Goal: Information Seeking & Learning: Check status

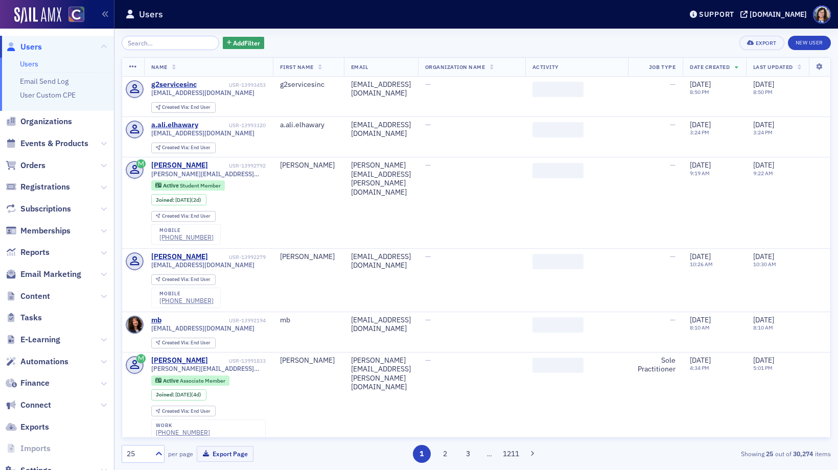
click at [63, 151] on span "Events & Products" at bounding box center [57, 144] width 114 height 22
click at [64, 142] on span "Events & Products" at bounding box center [54, 143] width 68 height 11
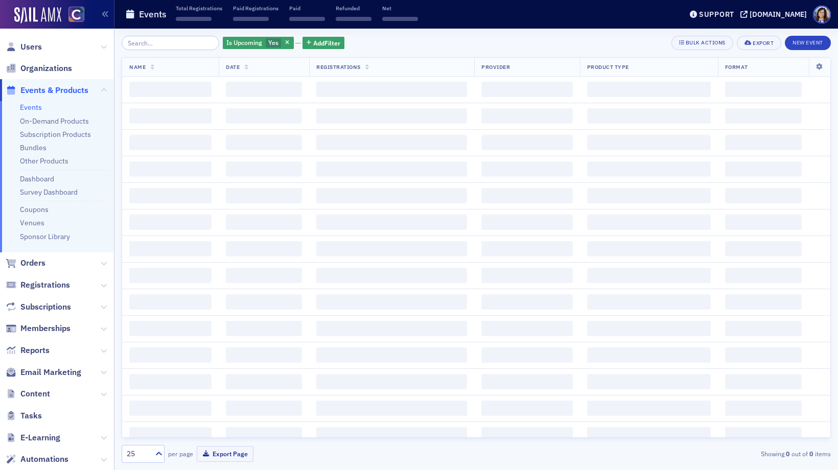
click at [166, 48] on input "search" at bounding box center [171, 43] width 98 height 14
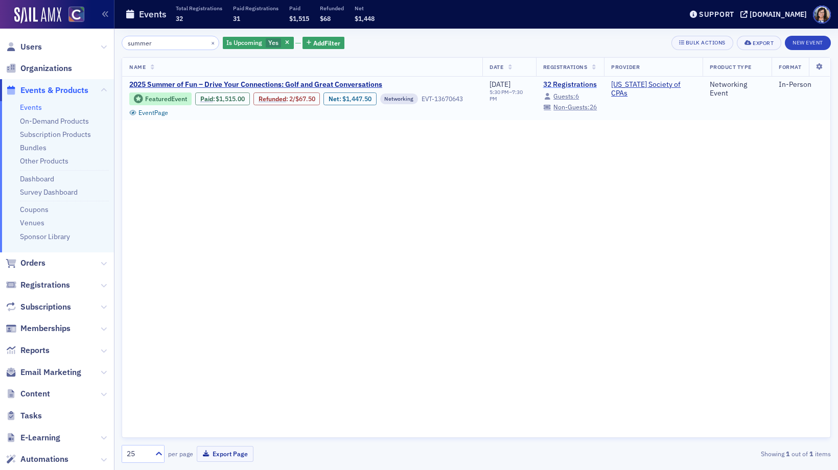
type input "summer"
click at [560, 86] on link "32 Registrations" at bounding box center [570, 84] width 54 height 9
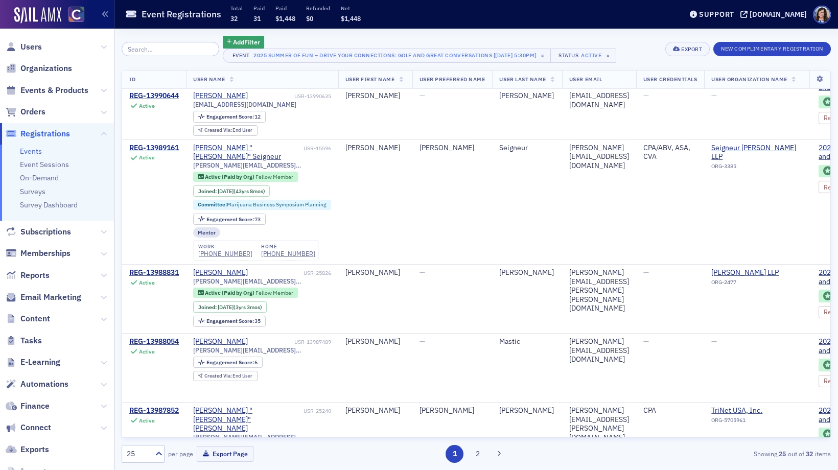
scroll to position [507, 0]
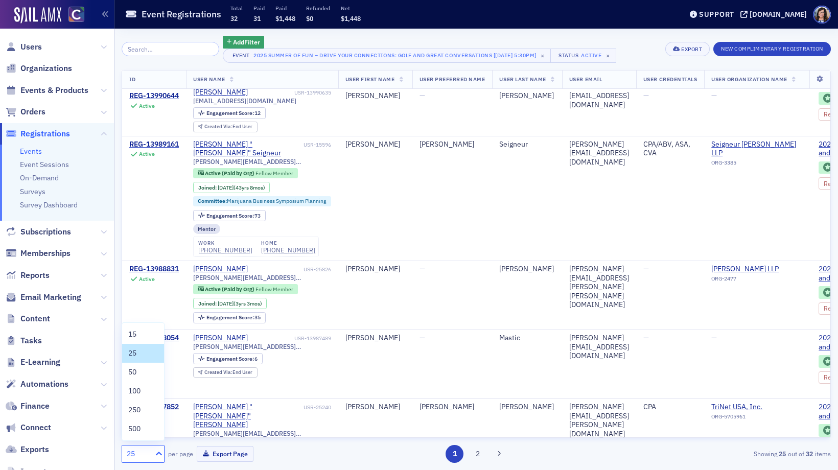
click at [159, 452] on icon at bounding box center [159, 454] width 6 height 4
click at [145, 375] on div "50" at bounding box center [143, 372] width 30 height 11
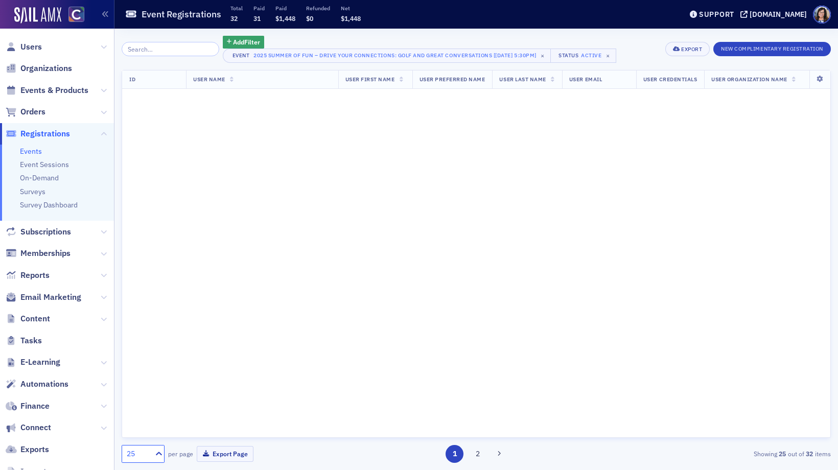
scroll to position [0, 0]
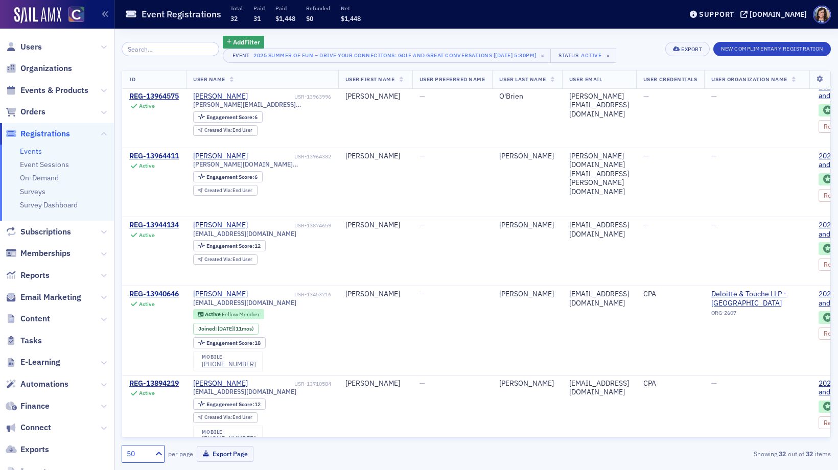
scroll to position [1895, 0]
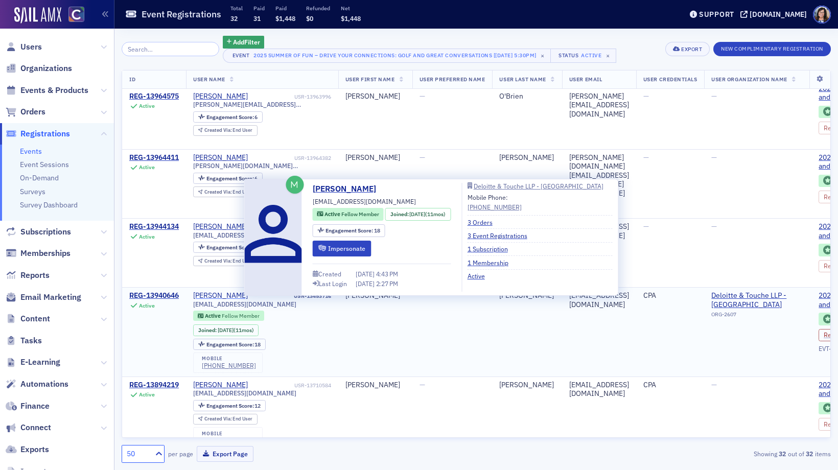
click at [237, 291] on div "[PERSON_NAME]" at bounding box center [220, 295] width 55 height 9
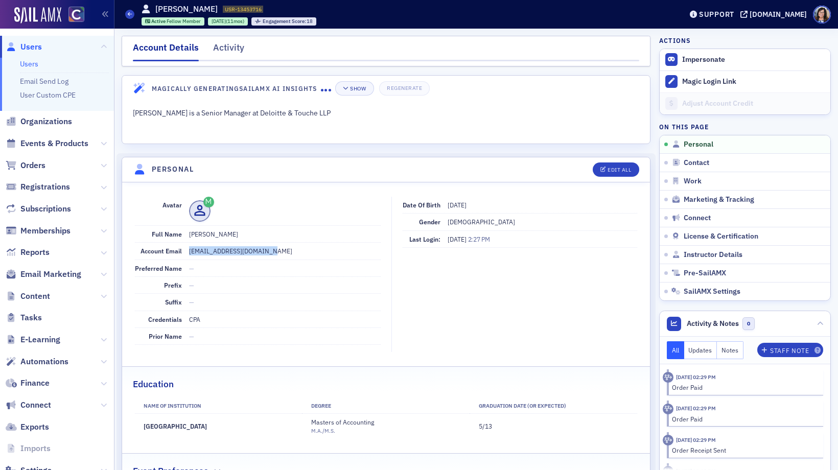
drag, startPoint x: 272, startPoint y: 251, endPoint x: 189, endPoint y: 253, distance: 83.8
click at [189, 253] on dd "[EMAIL_ADDRESS][DOMAIN_NAME]" at bounding box center [285, 251] width 192 height 16
copy dd "[EMAIL_ADDRESS][DOMAIN_NAME]"
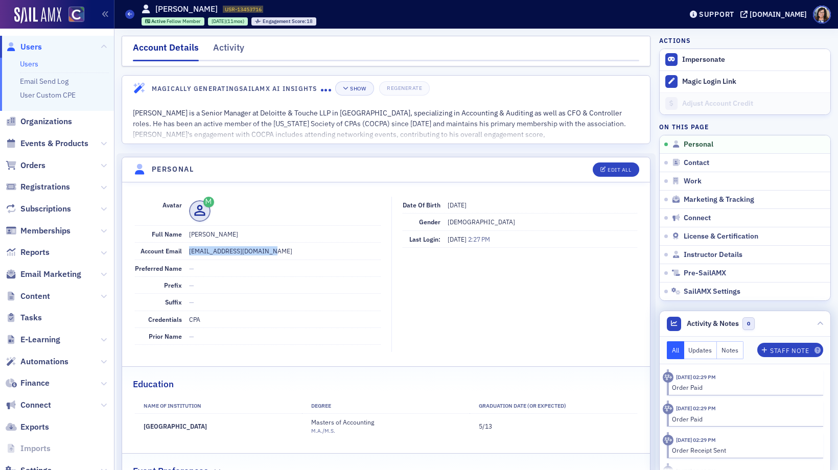
click at [737, 350] on button "Notes" at bounding box center [730, 350] width 27 height 18
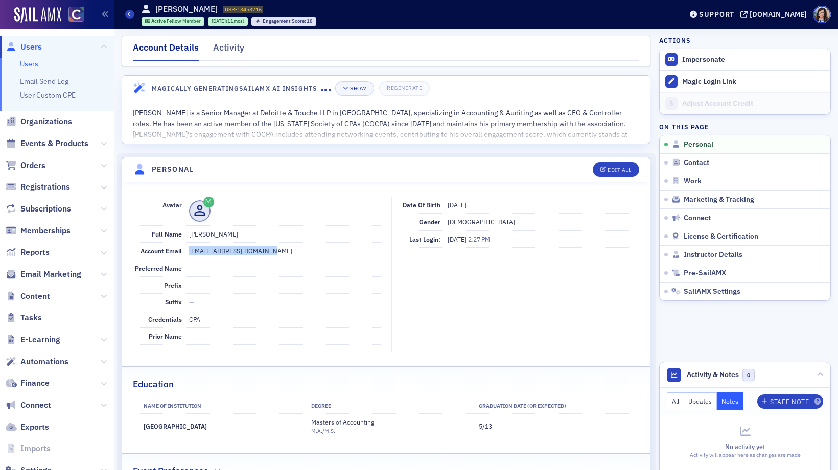
click at [29, 44] on span "Users" at bounding box center [30, 46] width 21 height 11
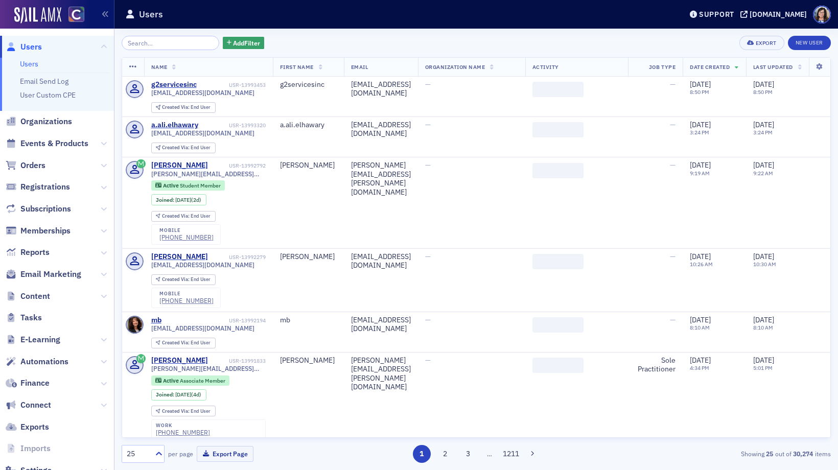
click at [144, 43] on input "search" at bounding box center [171, 43] width 98 height 14
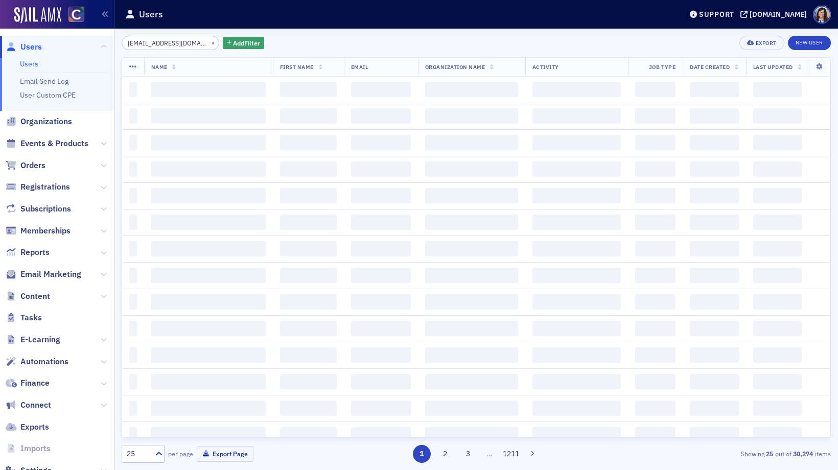
scroll to position [0, 7]
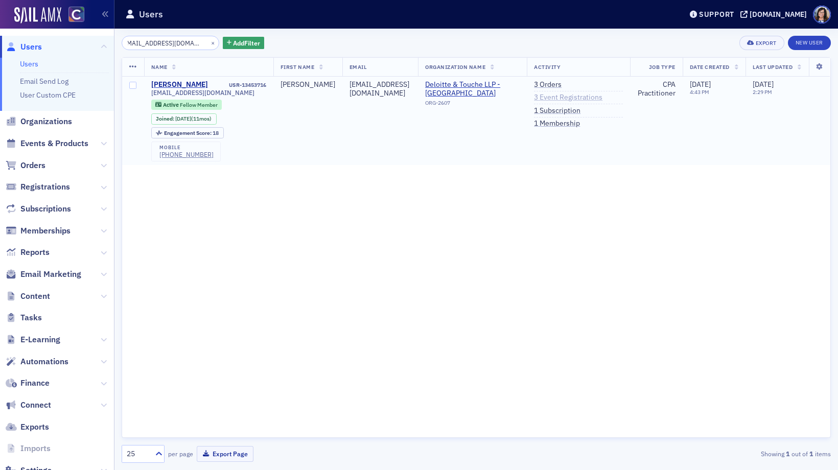
type input "[EMAIL_ADDRESS][DOMAIN_NAME]"
click at [565, 99] on link "3 Event Registrations" at bounding box center [568, 97] width 68 height 9
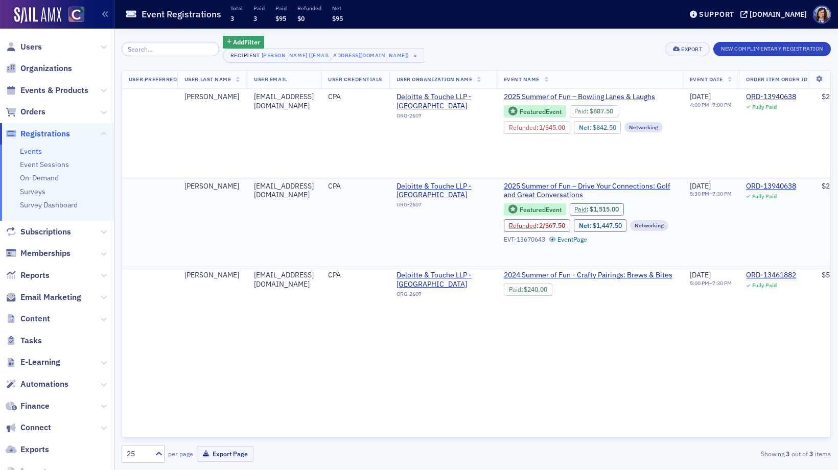
scroll to position [0, 391]
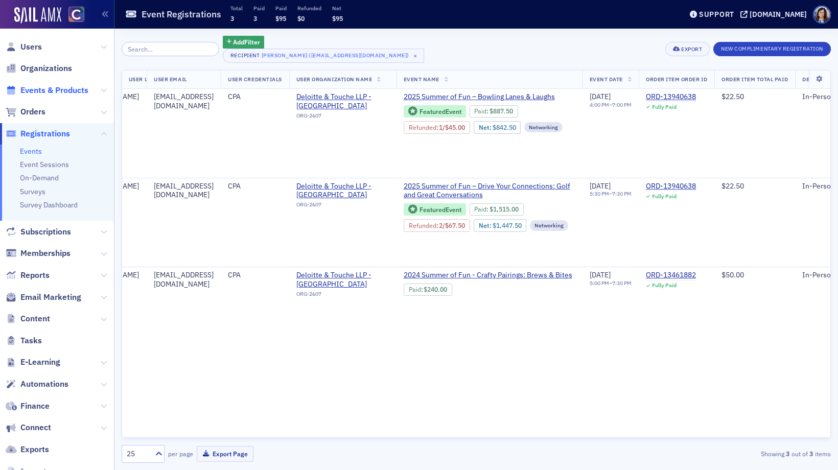
click at [65, 91] on span "Events & Products" at bounding box center [54, 90] width 68 height 11
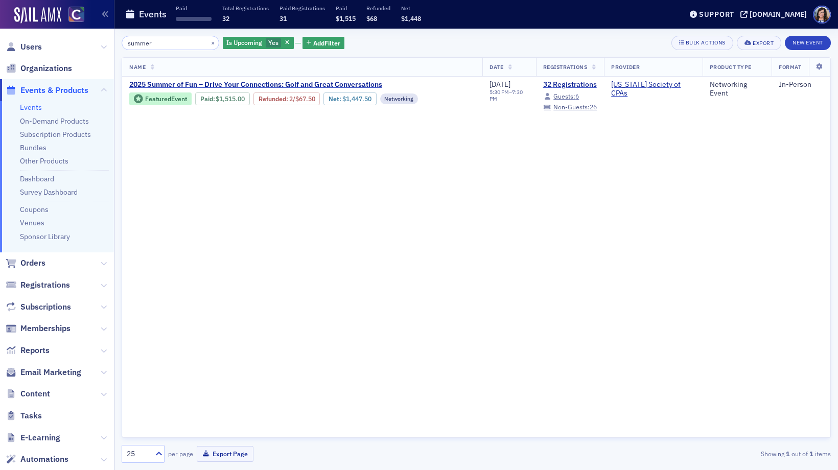
drag, startPoint x: 168, startPoint y: 41, endPoint x: 119, endPoint y: 40, distance: 49.1
click at [119, 40] on div "summer × Is Upcoming Yes Add Filter Bulk Actions Export New Event Name Date Reg…" at bounding box center [476, 250] width 724 height 442
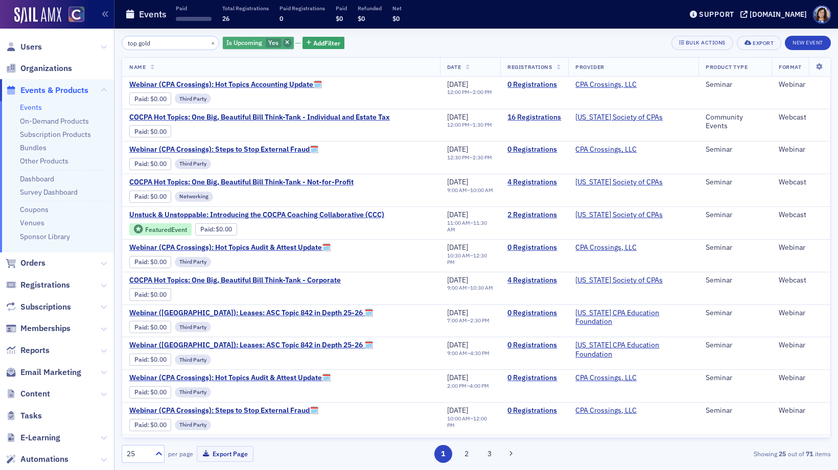
click at [285, 43] on icon "button" at bounding box center [287, 43] width 4 height 6
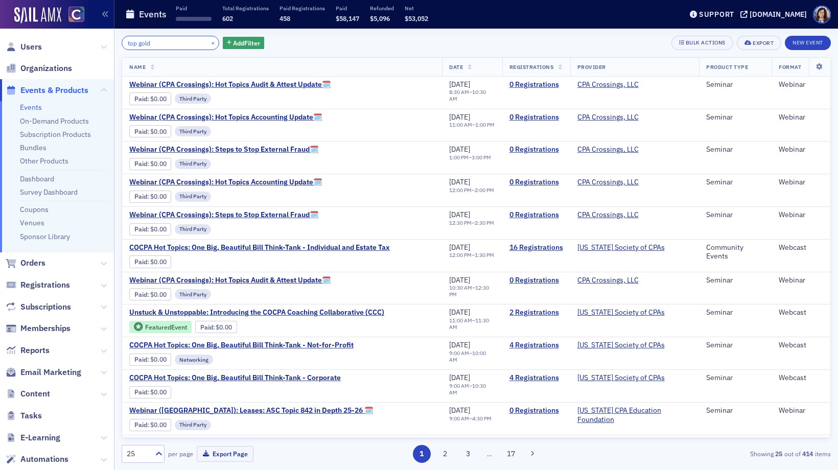
click at [179, 44] on input "top gold" at bounding box center [171, 43] width 98 height 14
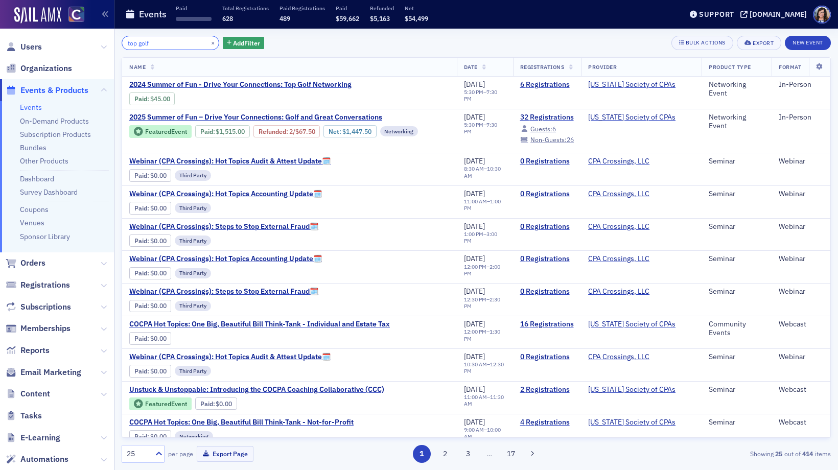
drag, startPoint x: 139, startPoint y: 45, endPoint x: 119, endPoint y: 43, distance: 19.5
click at [119, 43] on div "top golf × Add Filter Bulk Actions Export New Event Name Date Registrations Pro…" at bounding box center [476, 250] width 724 height 442
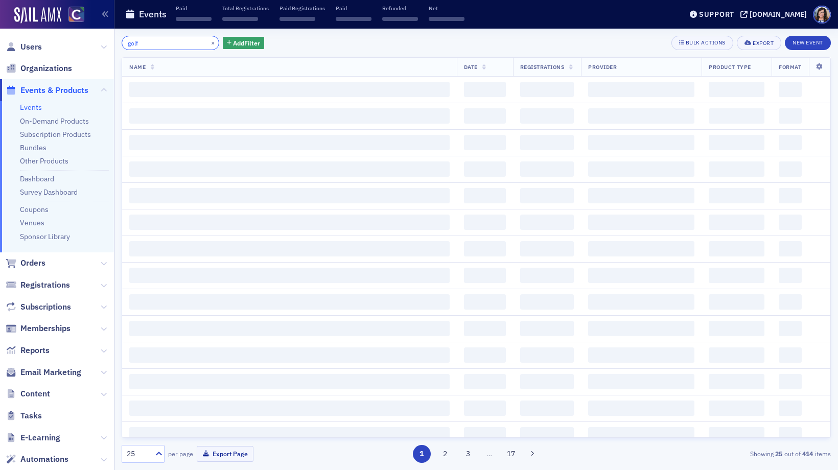
type input "golf"
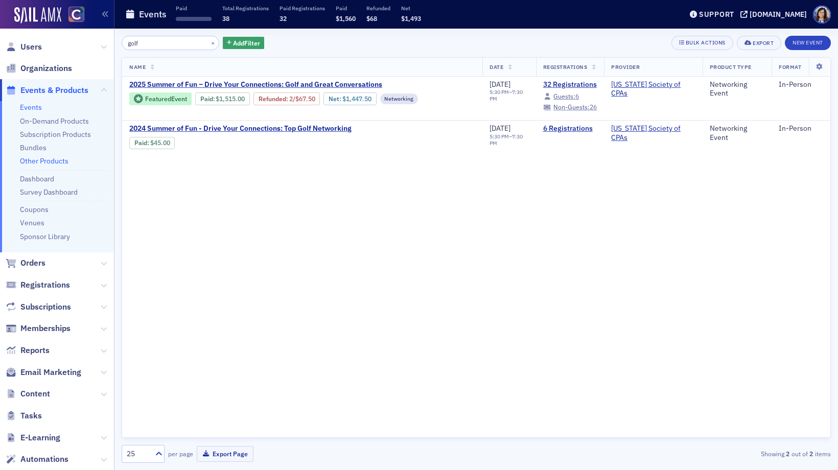
click at [51, 164] on link "Other Products" at bounding box center [44, 160] width 49 height 9
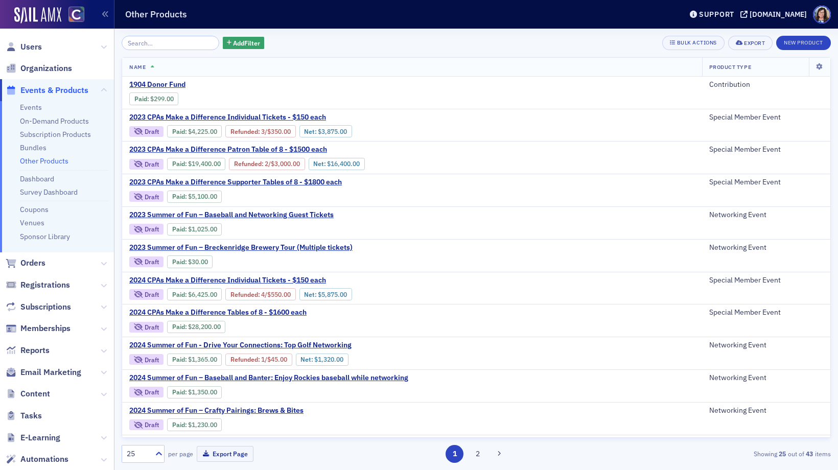
click at [163, 41] on input "search" at bounding box center [171, 43] width 98 height 14
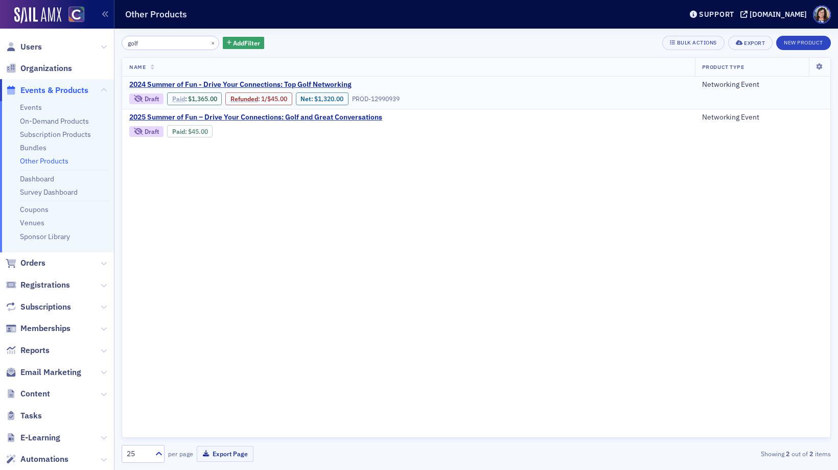
type input "golf"
click at [176, 99] on link "Paid" at bounding box center [178, 99] width 13 height 8
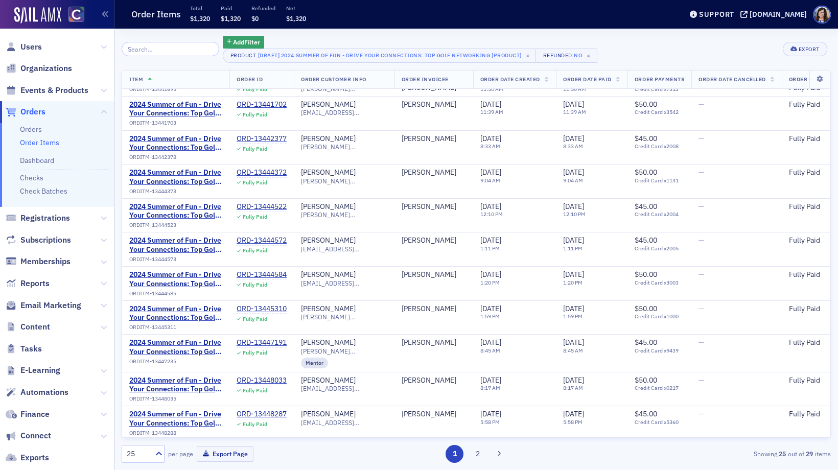
scroll to position [461, 0]
click at [155, 452] on icon at bounding box center [159, 454] width 10 height 10
click at [139, 375] on div "50" at bounding box center [143, 372] width 30 height 11
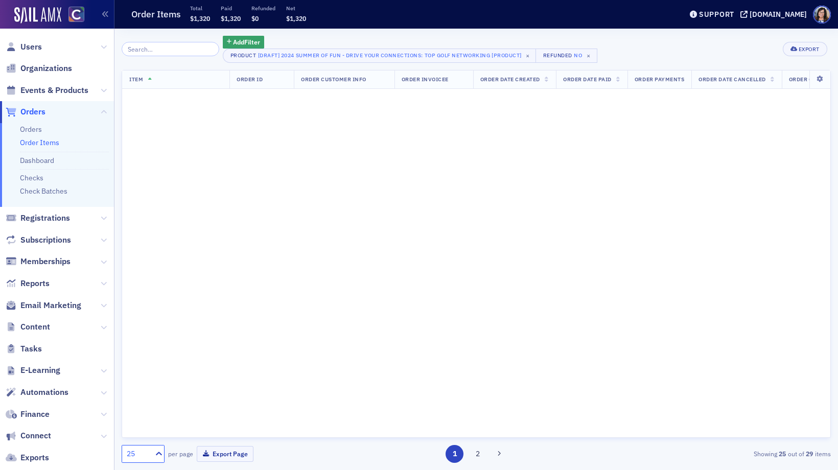
scroll to position [0, 0]
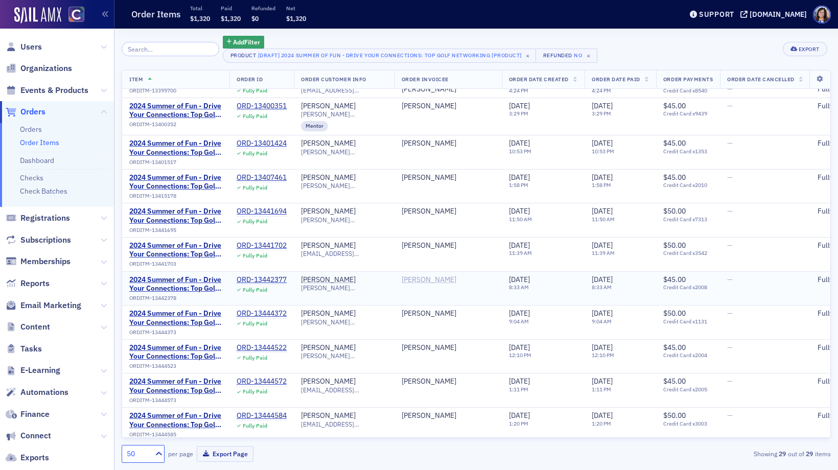
scroll to position [319, 0]
click at [23, 50] on span "Users" at bounding box center [30, 46] width 21 height 11
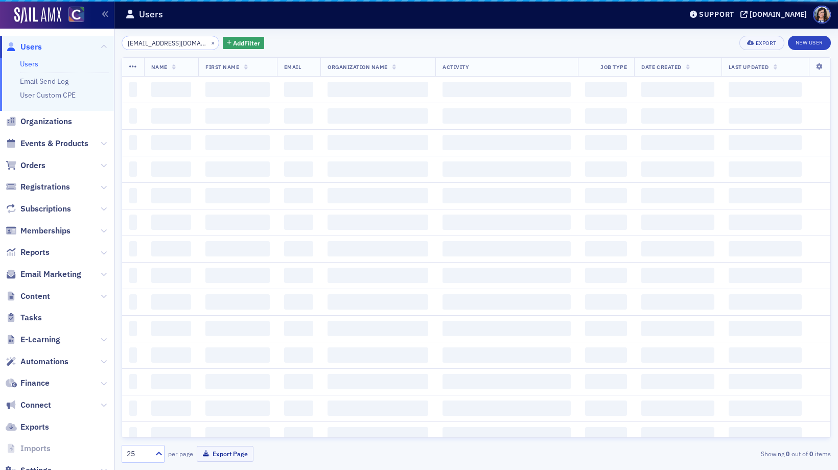
scroll to position [0, 7]
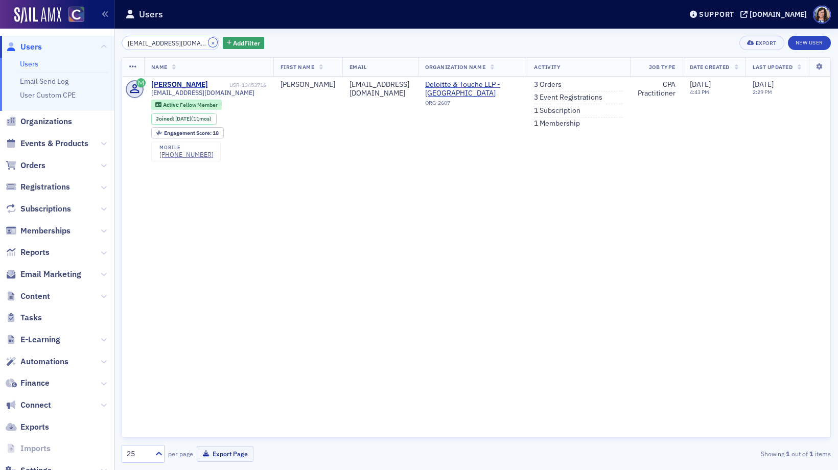
click at [209, 42] on button "×" at bounding box center [213, 42] width 9 height 9
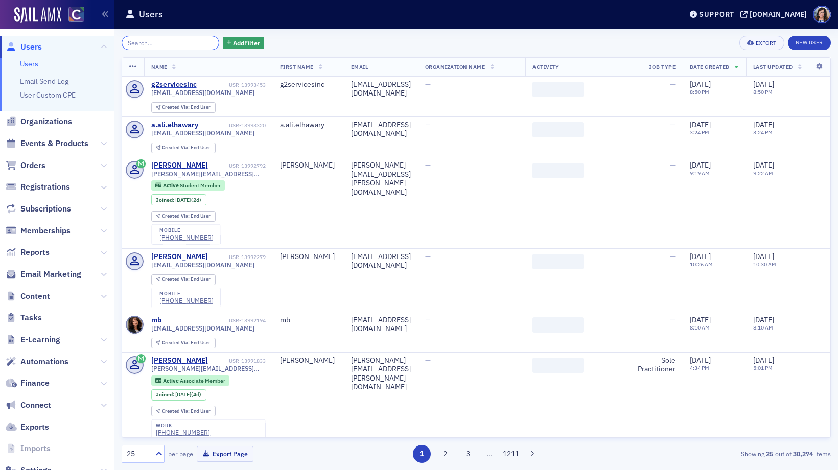
click at [173, 40] on input "search" at bounding box center [171, 43] width 98 height 14
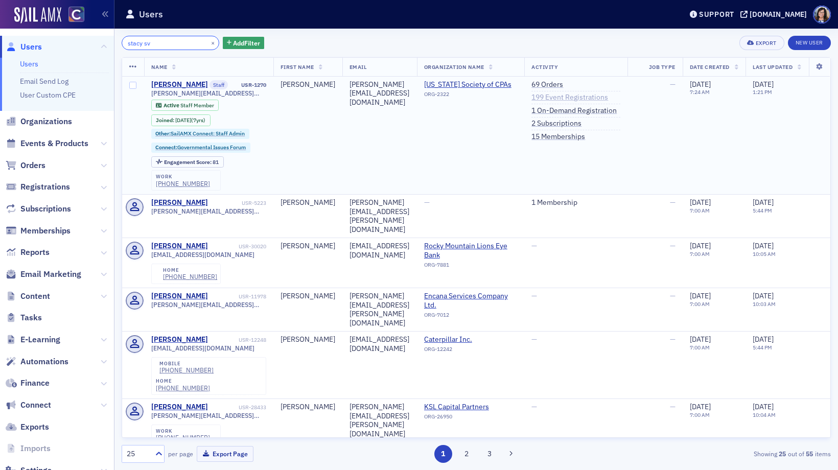
type input "stacy sv"
click at [608, 96] on link "199 Event Registrations" at bounding box center [570, 97] width 77 height 9
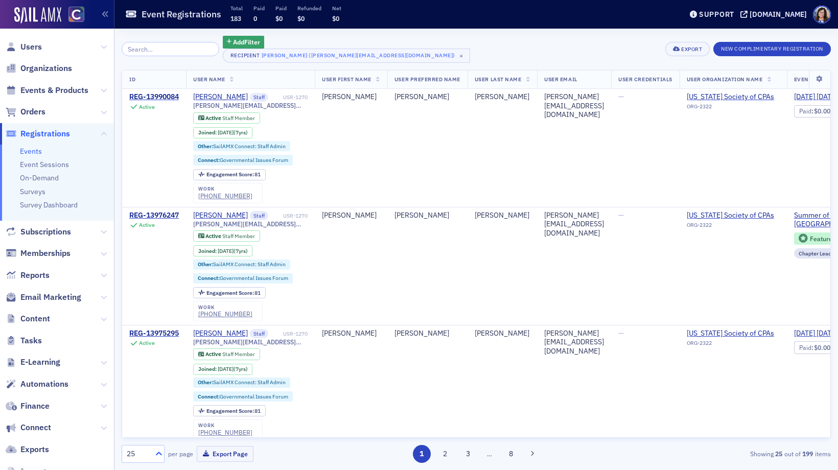
click at [159, 452] on icon at bounding box center [159, 454] width 6 height 4
click at [154, 389] on div "100" at bounding box center [143, 391] width 30 height 11
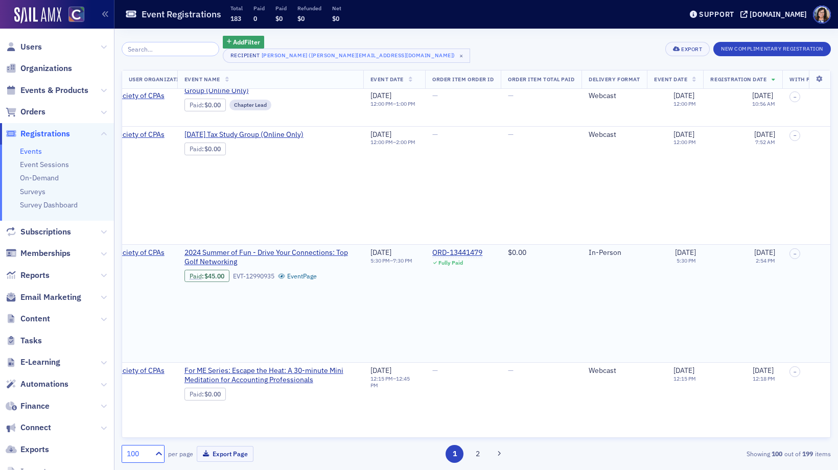
scroll to position [5047, 612]
click at [317, 266] on span "2024 Summer of Fun - Drive Your Connections: Top Golf Networking" at bounding box center [268, 257] width 172 height 18
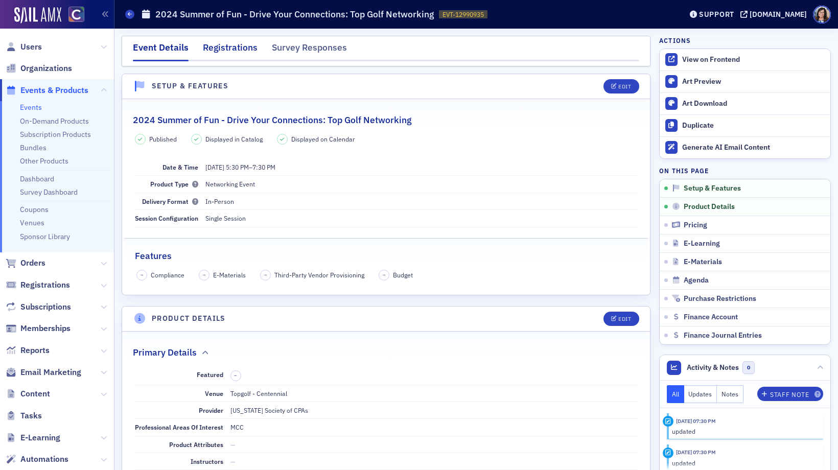
click at [242, 43] on div "Registrations" at bounding box center [230, 50] width 55 height 19
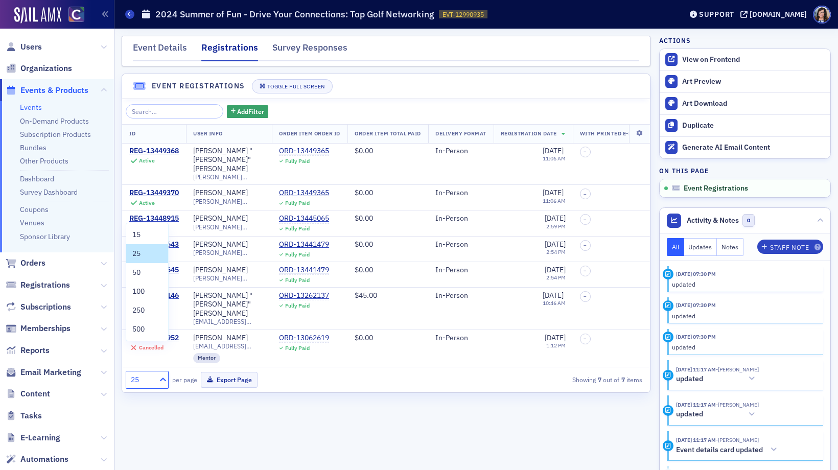
click at [163, 378] on icon at bounding box center [163, 380] width 6 height 4
click at [155, 272] on div "50" at bounding box center [147, 272] width 30 height 11
click at [68, 90] on span "Events & Products" at bounding box center [54, 90] width 68 height 11
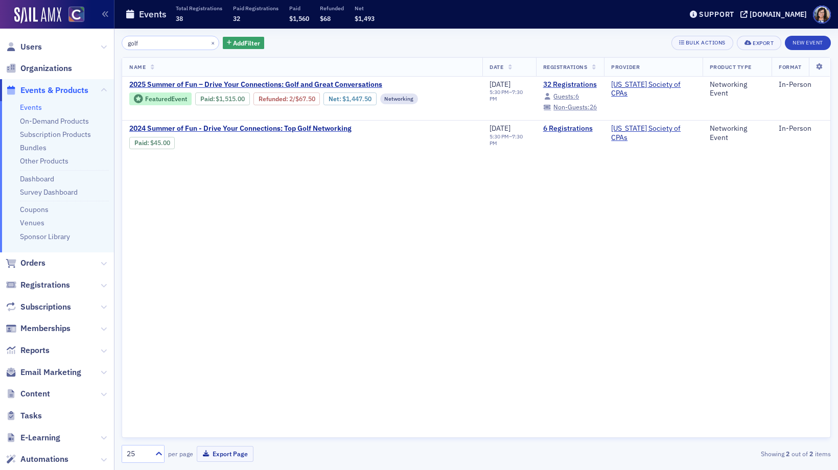
drag, startPoint x: 147, startPoint y: 44, endPoint x: 125, endPoint y: 44, distance: 22.0
click at [125, 44] on input "golf" at bounding box center [171, 43] width 98 height 14
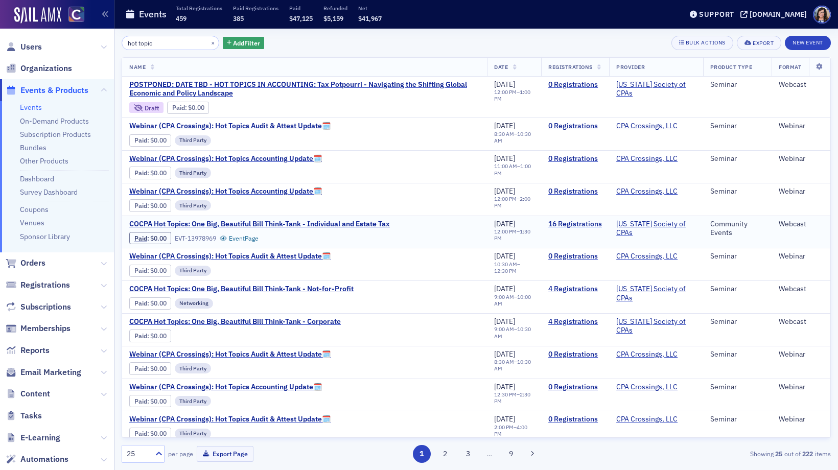
type input "hot topic"
click at [566, 225] on link "16 Registrations" at bounding box center [575, 224] width 54 height 9
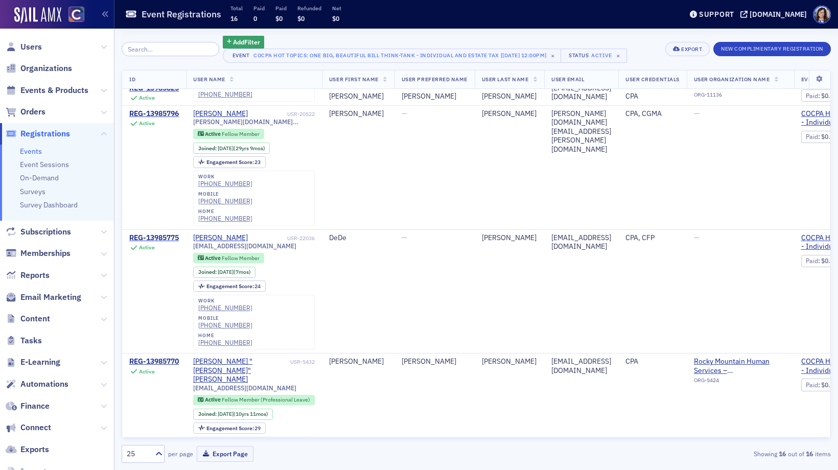
scroll to position [1196, 0]
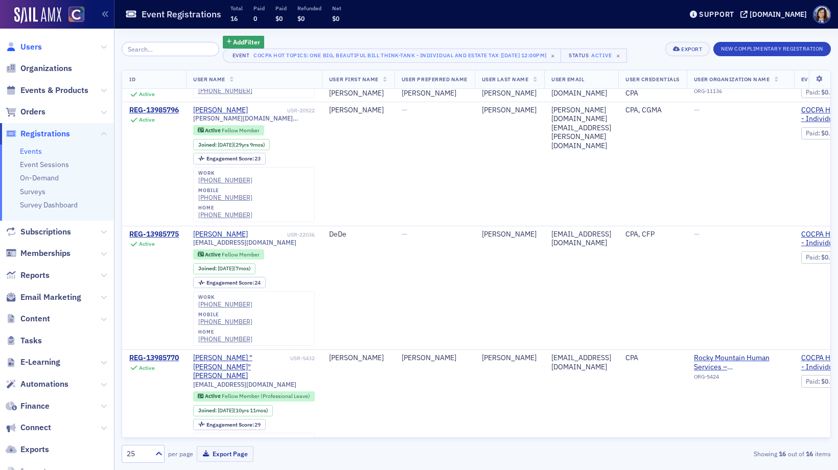
click at [37, 43] on span "Users" at bounding box center [30, 46] width 21 height 11
